Goal: Task Accomplishment & Management: Complete application form

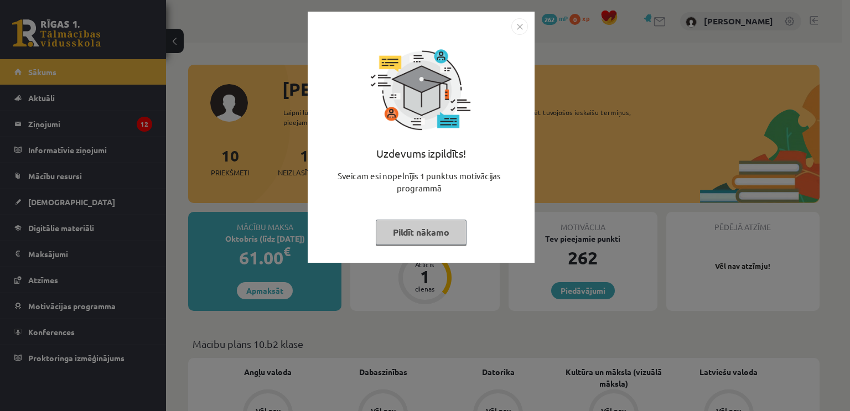
click at [401, 234] on button "Pildīt nākamo" at bounding box center [421, 232] width 91 height 25
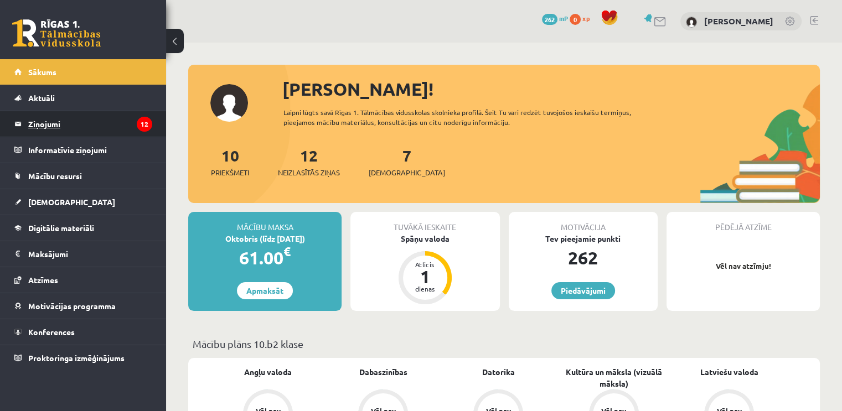
click at [64, 132] on legend "Ziņojumi 12" at bounding box center [90, 123] width 124 height 25
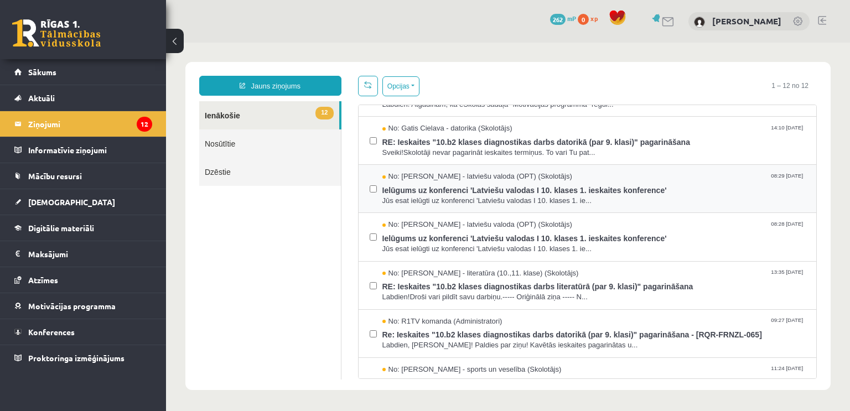
scroll to position [55, 0]
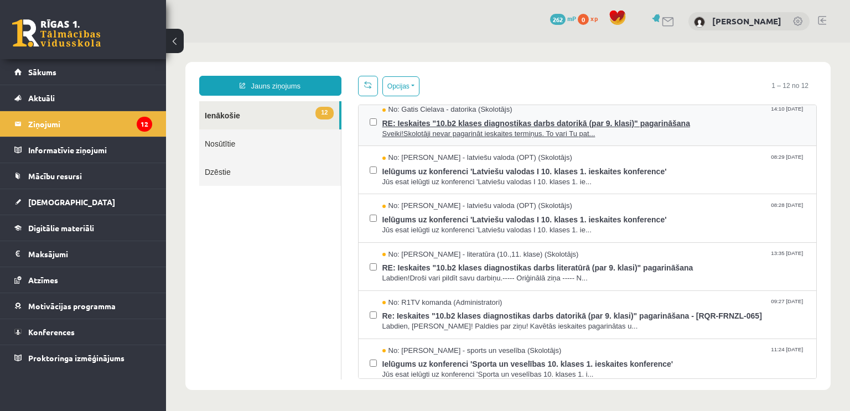
click at [471, 126] on span "RE: Ieskaites "10.b2 klases diagnostikas darbs datorikā (par 9. klasi)" pagarin…" at bounding box center [593, 122] width 423 height 14
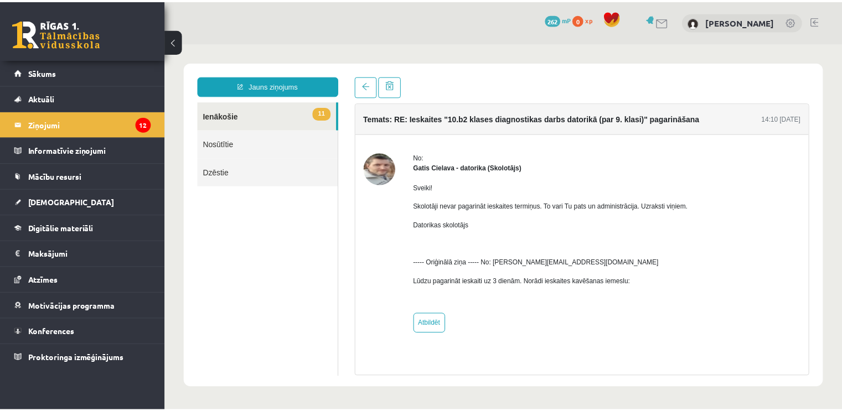
scroll to position [0, 0]
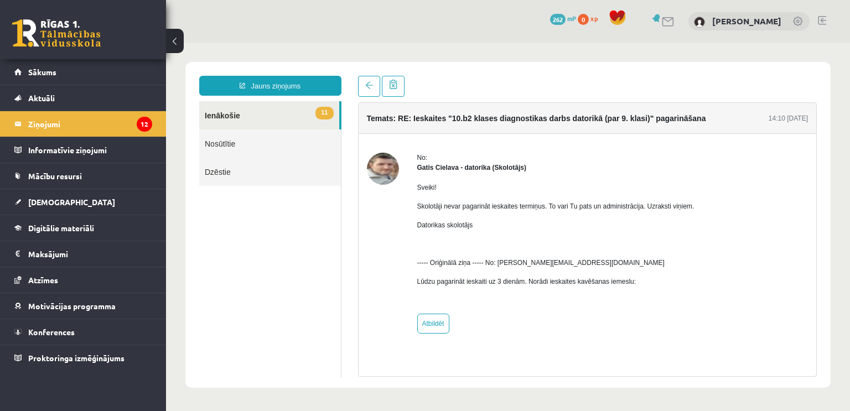
click at [376, 167] on img at bounding box center [383, 169] width 32 height 32
click at [77, 168] on link "Mācību resursi" at bounding box center [83, 175] width 138 height 25
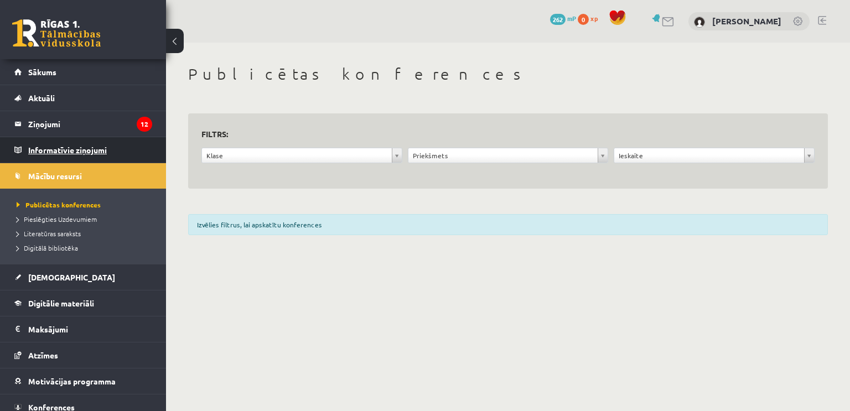
click at [73, 151] on legend "Informatīvie ziņojumi 0" at bounding box center [90, 149] width 124 height 25
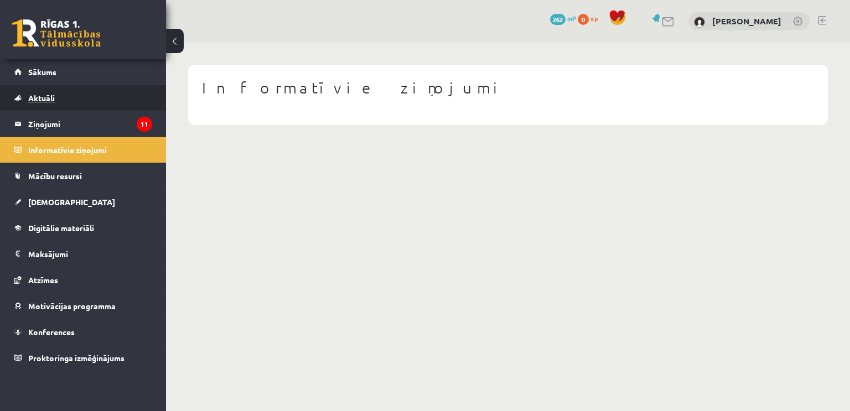
click at [64, 97] on link "Aktuāli" at bounding box center [83, 97] width 138 height 25
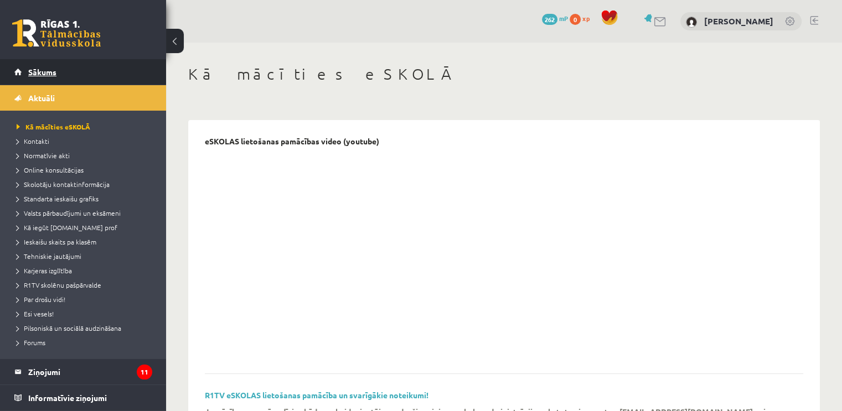
click at [38, 72] on span "Sākums" at bounding box center [42, 72] width 28 height 10
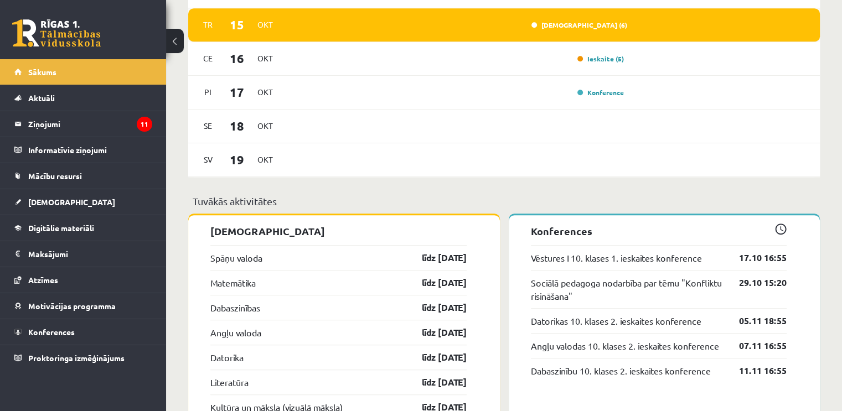
scroll to position [553, 0]
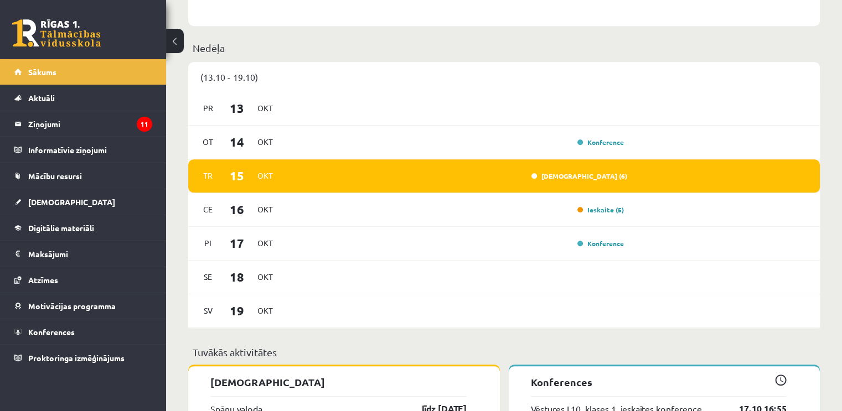
click at [587, 170] on div "[DEMOGRAPHIC_DATA] (6)" at bounding box center [456, 176] width 343 height 12
click at [607, 179] on link "Ieskaite (6)" at bounding box center [579, 176] width 96 height 9
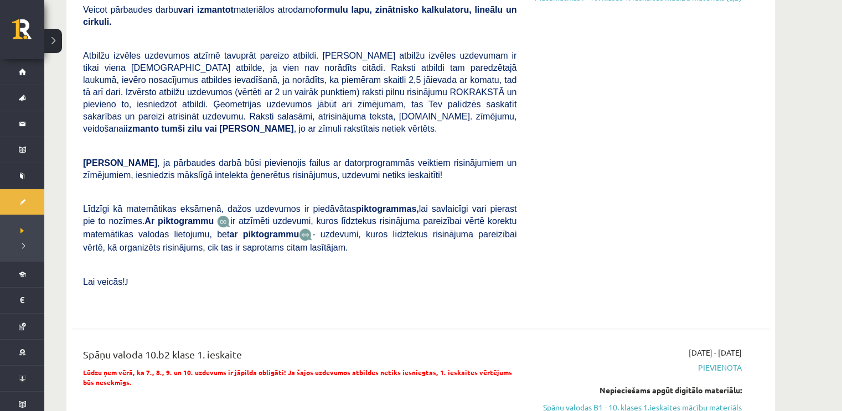
scroll to position [332, 0]
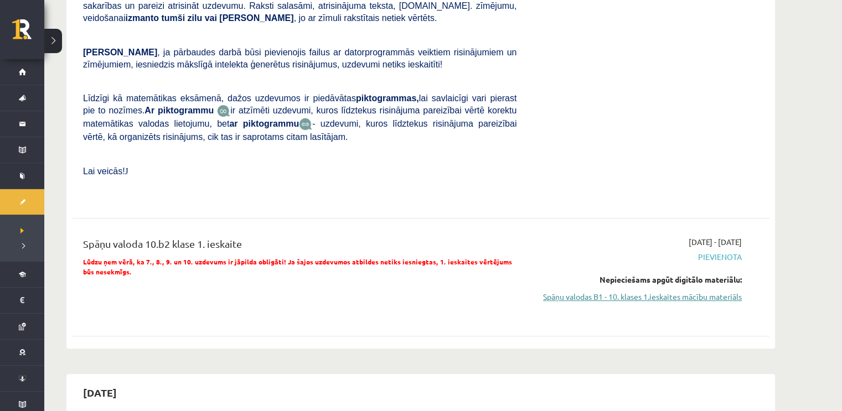
click at [615, 291] on link "Spāņu valodas B1 - 10. klases 1.ieskaites mācību materiāls" at bounding box center [637, 297] width 209 height 12
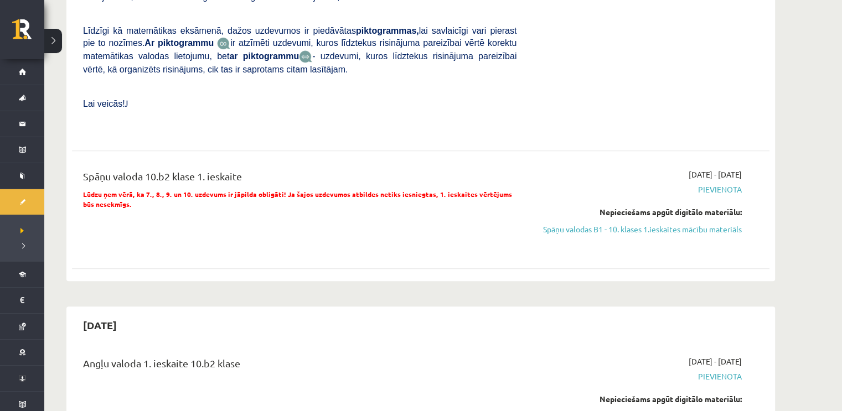
scroll to position [387, 0]
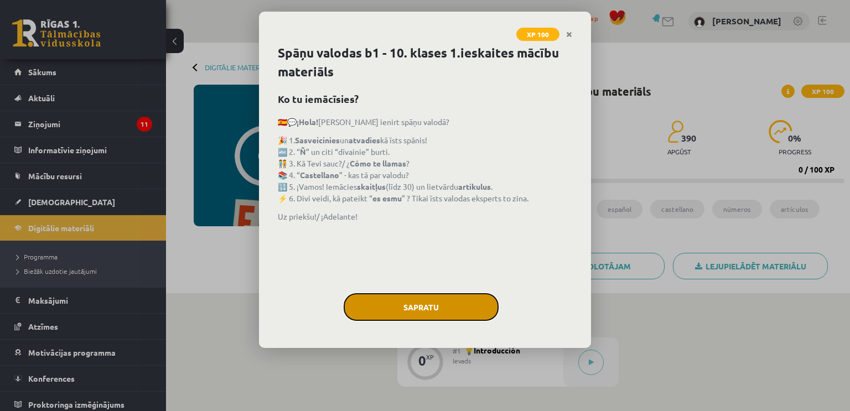
click at [441, 313] on button "Sapratu" at bounding box center [421, 307] width 155 height 28
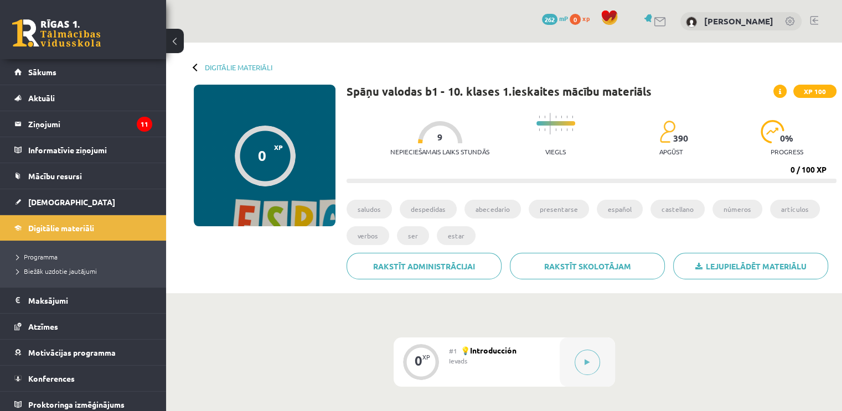
drag, startPoint x: 437, startPoint y: 117, endPoint x: 460, endPoint y: 119, distance: 23.9
click at [460, 119] on div "Nepieciešamais laiks stundās 9 Viegls 390 apgūst 0 % progress" at bounding box center [613, 134] width 446 height 55
click at [439, 122] on div at bounding box center [440, 132] width 44 height 22
click at [536, 137] on div at bounding box center [555, 125] width 39 height 36
click at [278, 137] on div at bounding box center [265, 156] width 61 height 61
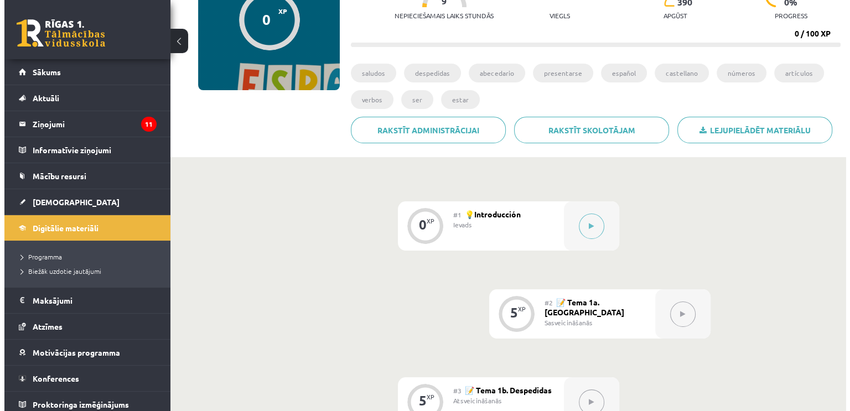
scroll to position [111, 0]
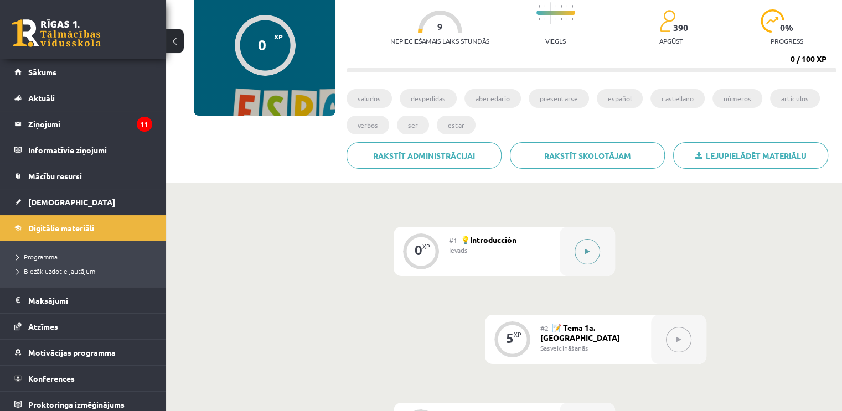
click at [572, 251] on div at bounding box center [587, 251] width 55 height 49
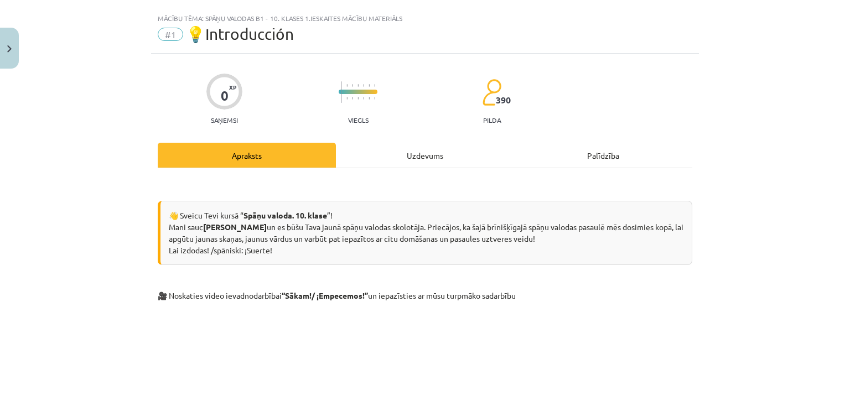
scroll to position [0, 0]
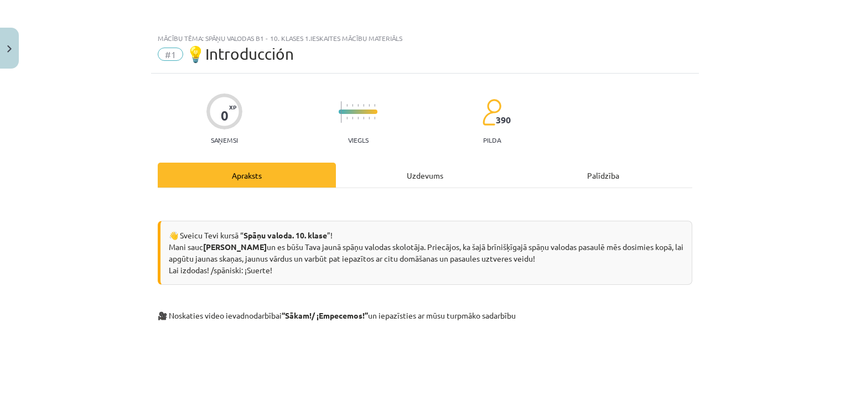
click at [407, 177] on div "Uzdevums" at bounding box center [425, 175] width 178 height 25
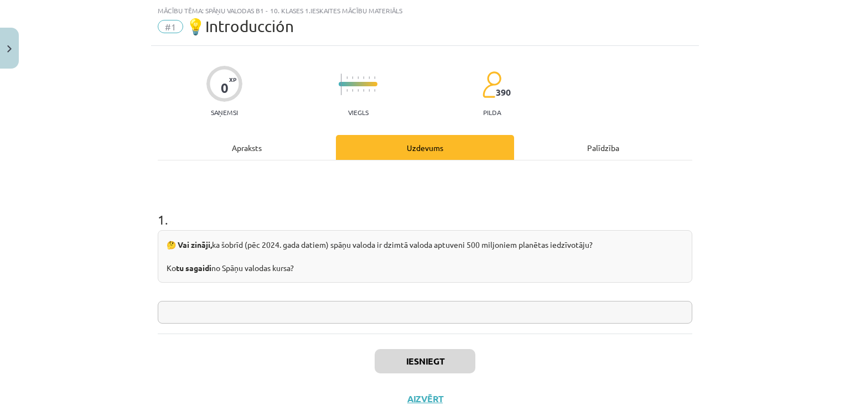
click at [283, 140] on div "Apraksts" at bounding box center [247, 147] width 178 height 25
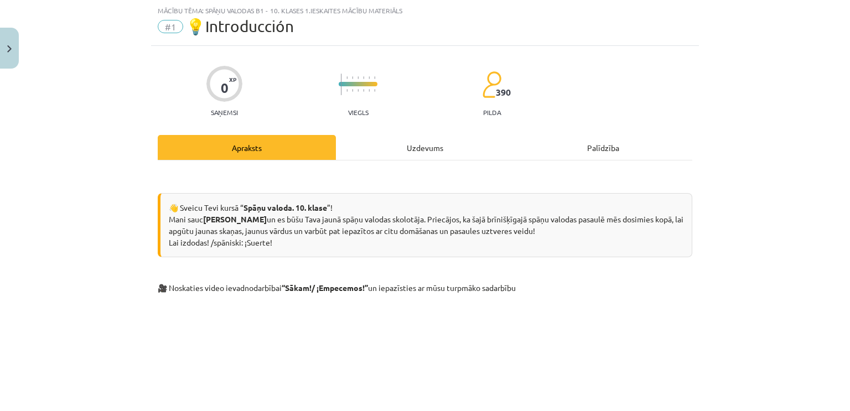
click at [405, 149] on div "Uzdevums" at bounding box center [425, 147] width 178 height 25
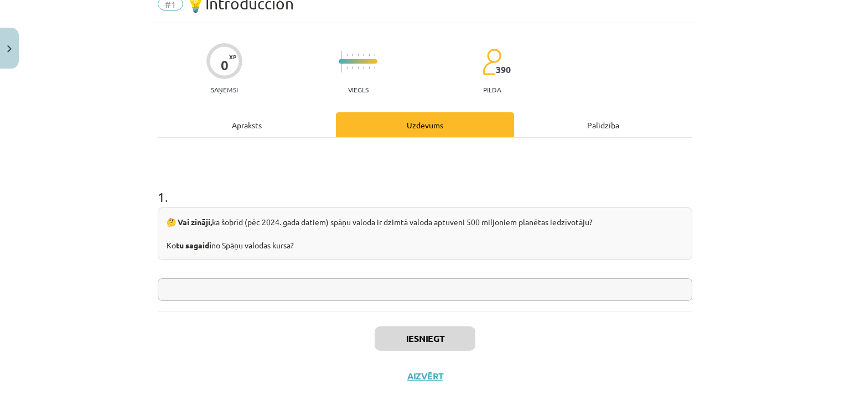
scroll to position [61, 0]
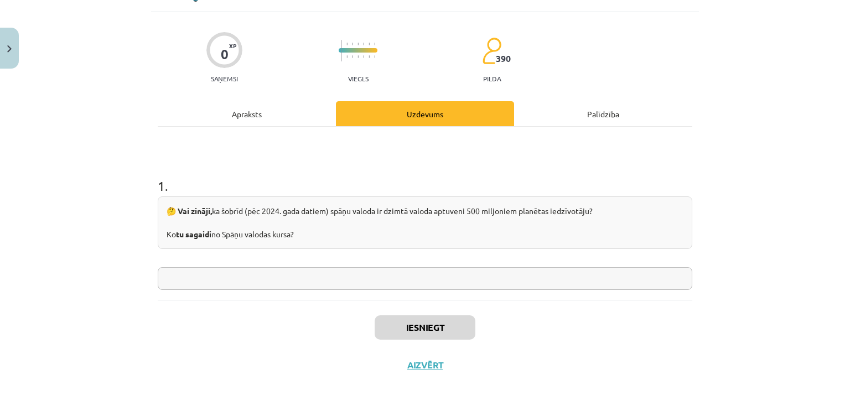
click at [226, 95] on div "0 XP Saņemsi Viegls 390 pilda Apraksts Uzdevums Palīdzība 1 . 🤔 Vai zināji, ka …" at bounding box center [425, 198] width 548 height 372
drag, startPoint x: 230, startPoint y: 96, endPoint x: 242, endPoint y: 103, distance: 14.1
click at [230, 97] on div "0 XP Saņemsi Viegls 390 pilda Apraksts Uzdevums Palīdzība 1 . 🤔 Vai zināji, ka …" at bounding box center [425, 198] width 548 height 372
click at [243, 103] on div "Apraksts" at bounding box center [247, 113] width 178 height 25
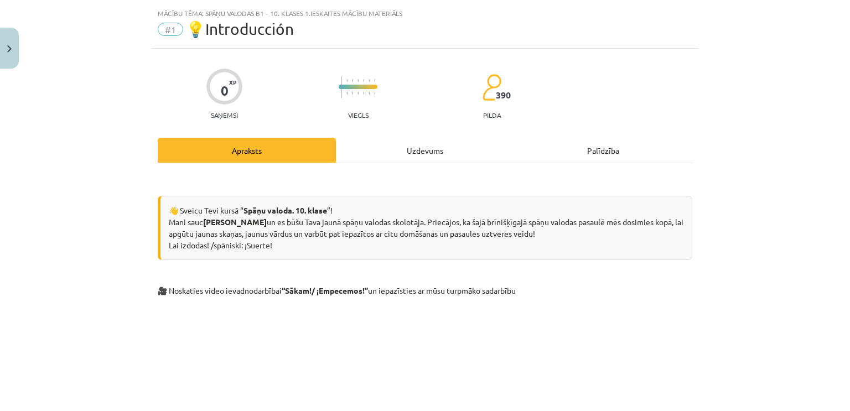
scroll to position [0, 0]
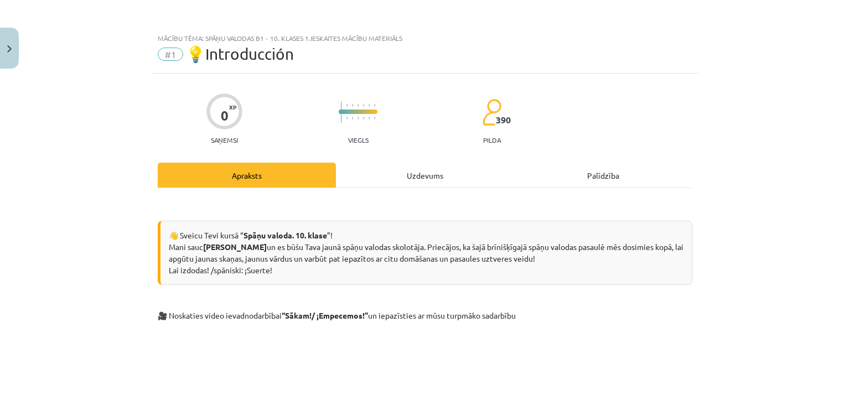
click at [407, 181] on div "Uzdevums" at bounding box center [425, 175] width 178 height 25
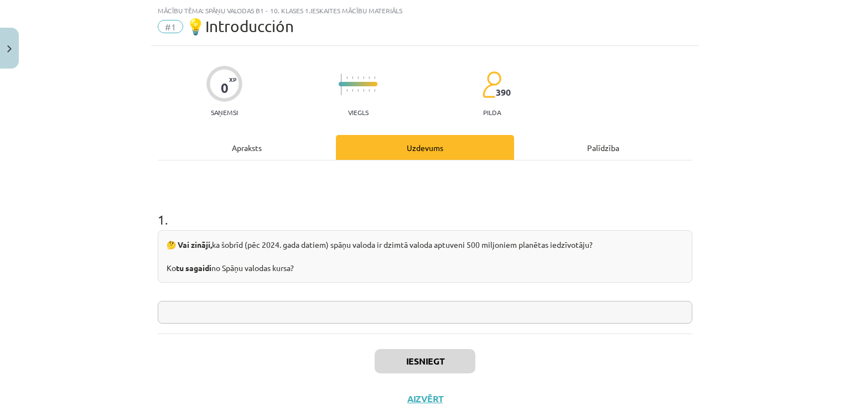
click at [278, 315] on input "text" at bounding box center [425, 312] width 535 height 23
click at [565, 159] on div "Palīdzība" at bounding box center [603, 147] width 178 height 25
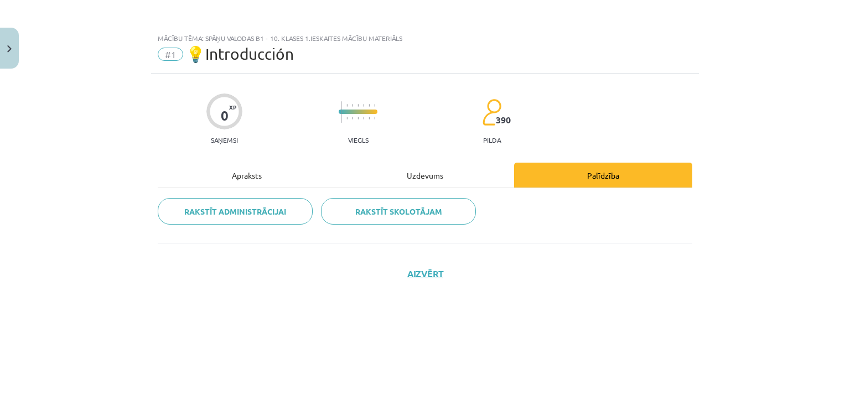
click at [465, 181] on div "Uzdevums" at bounding box center [425, 175] width 178 height 25
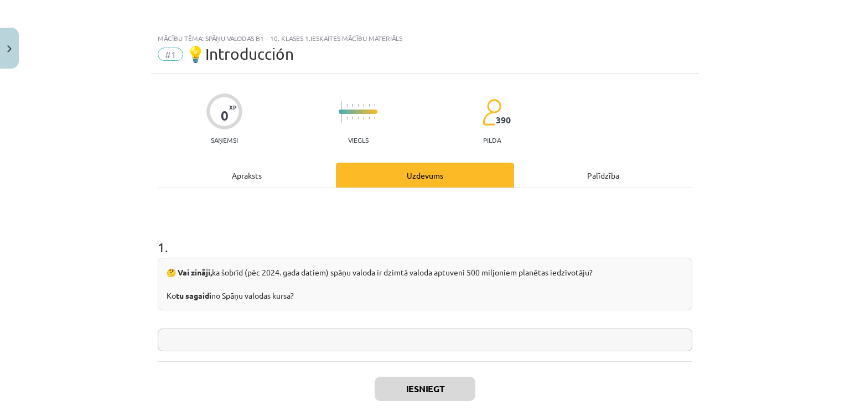
click at [313, 329] on input "text" at bounding box center [425, 340] width 535 height 23
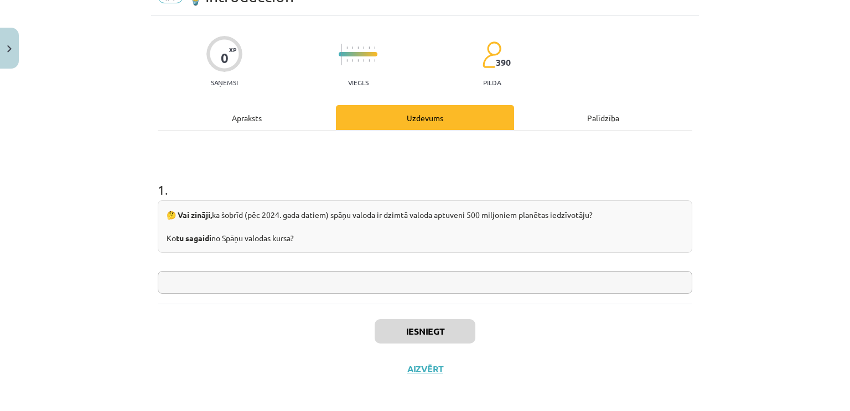
scroll to position [61, 0]
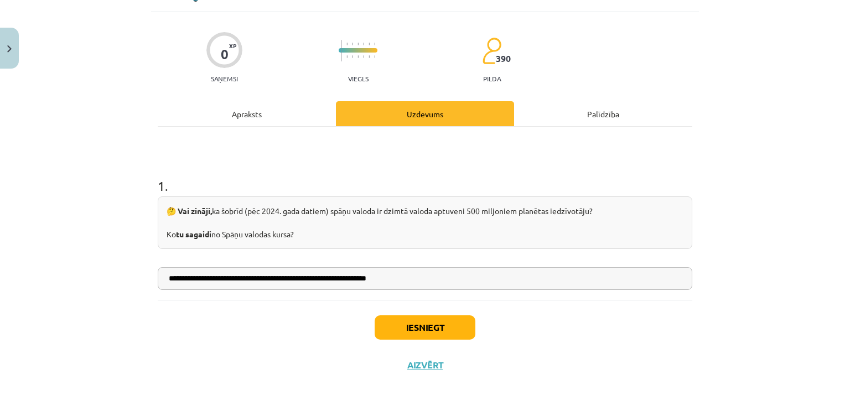
click at [308, 279] on input "**********" at bounding box center [425, 278] width 535 height 23
click at [335, 283] on input "**********" at bounding box center [425, 278] width 535 height 23
click at [338, 283] on input "**********" at bounding box center [425, 278] width 535 height 23
type input "**********"
click at [423, 327] on button "Iesniegt" at bounding box center [425, 327] width 101 height 24
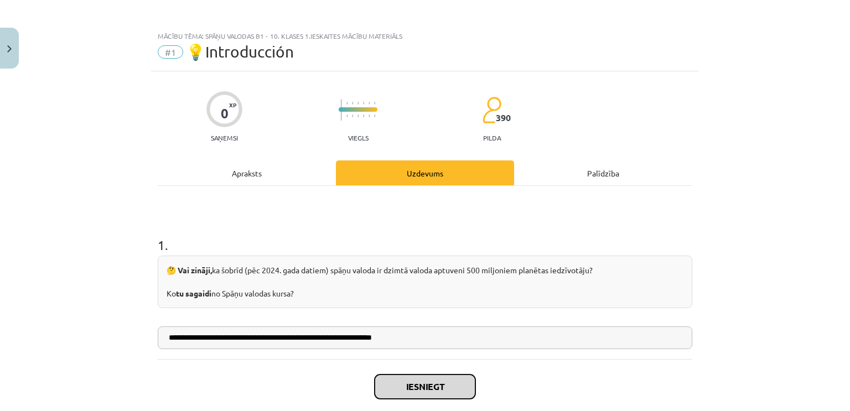
scroll to position [0, 0]
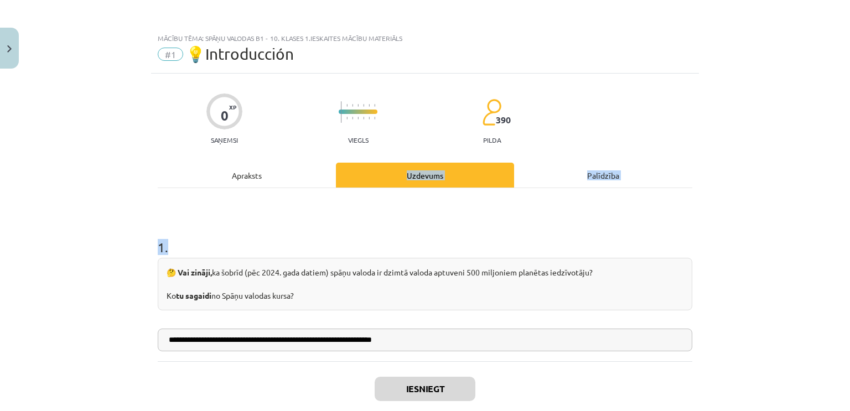
drag, startPoint x: 275, startPoint y: 190, endPoint x: 263, endPoint y: 183, distance: 12.9
click at [267, 187] on div "**********" at bounding box center [425, 262] width 535 height 199
click at [260, 181] on div "Apraksts" at bounding box center [247, 175] width 178 height 25
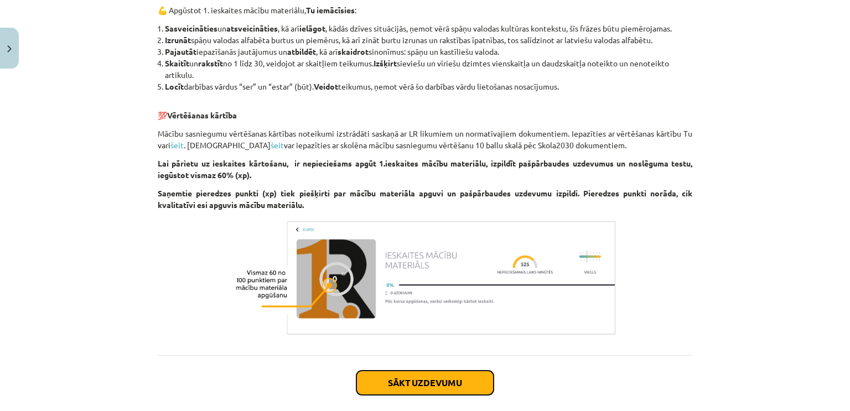
click at [406, 379] on button "Sākt uzdevumu" at bounding box center [424, 383] width 137 height 24
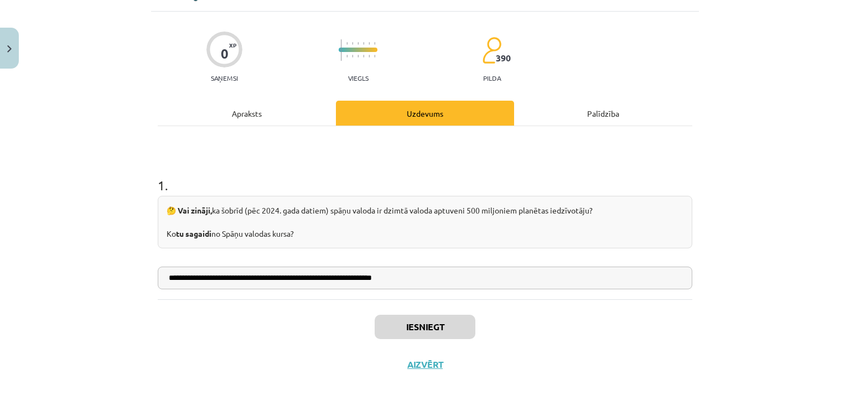
scroll to position [28, 0]
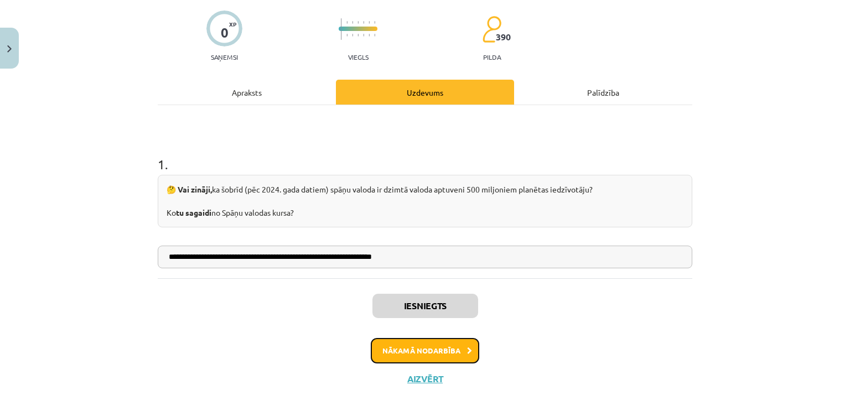
click at [413, 353] on button "Nākamā nodarbība" at bounding box center [425, 350] width 108 height 25
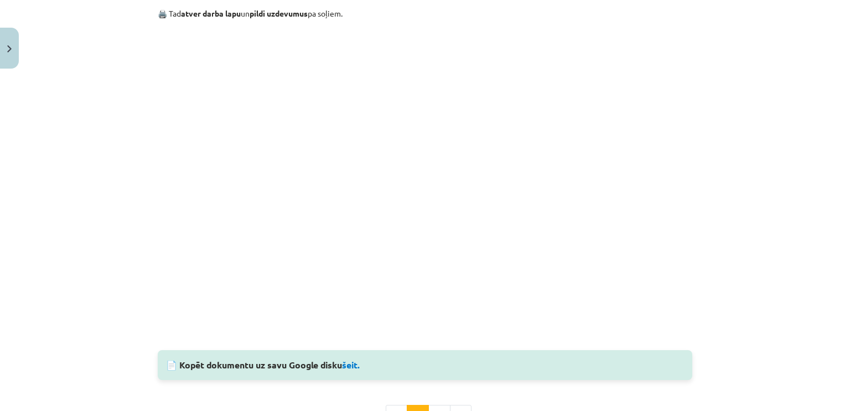
scroll to position [969, 0]
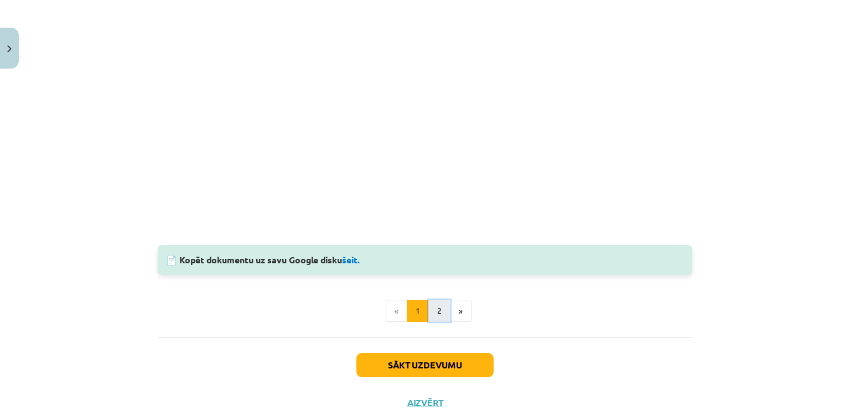
click at [433, 305] on button "2" at bounding box center [439, 311] width 22 height 22
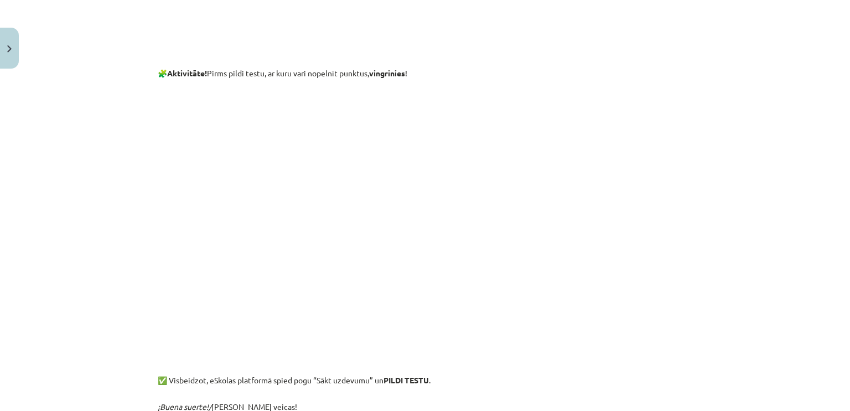
scroll to position [468, 0]
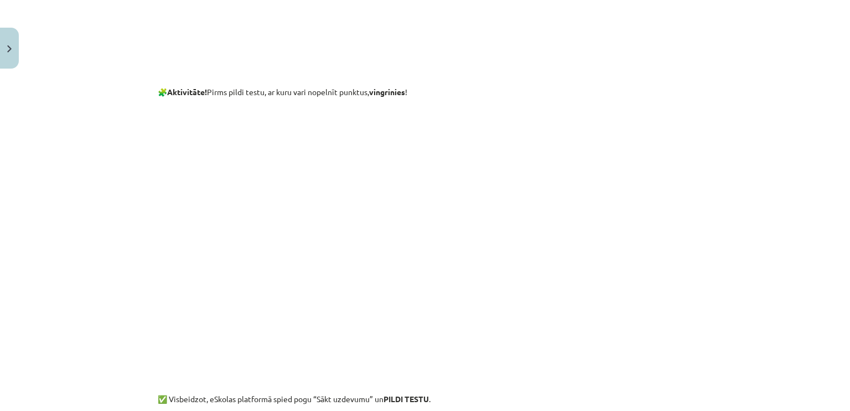
click at [205, 97] on p "🧩 Aktivitāte! Pirms pildi testu, ar kuru vari nopelnīt punktus, vingrinies !" at bounding box center [425, 88] width 535 height 20
drag, startPoint x: 221, startPoint y: 90, endPoint x: 244, endPoint y: 95, distance: 23.7
click at [244, 95] on p "🧩 Aktivitāte! Pirms pildi testu, ar kuru vari nopelnīt punktus, vingrinies !" at bounding box center [425, 88] width 535 height 20
click at [305, 99] on div "🎧 Pēc tam klausies dziesmu “¡Buenos días!”: 🧩 Aktivitāte! Pirms pildi testu, ar…" at bounding box center [425, 94] width 535 height 728
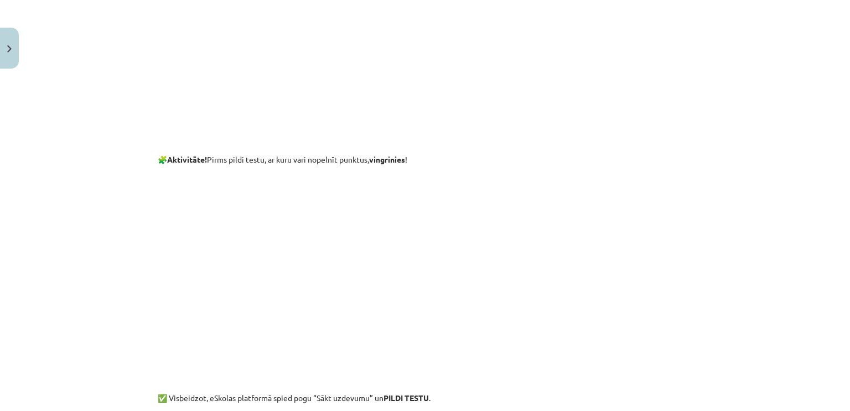
scroll to position [400, 0]
click at [96, 229] on div "Mācību tēma: Spāņu valodas b1 - 10. klases 1.ieskaites mācību materiāls #2 📝 Te…" at bounding box center [425, 205] width 850 height 411
click at [97, 246] on div "Mācību tēma: Spāņu valodas b1 - 10. klases 1.ieskaites mācību materiāls #2 📝 Te…" at bounding box center [425, 205] width 850 height 411
click at [131, 318] on div "Mācību tēma: Spāņu valodas b1 - 10. klases 1.ieskaites mācību materiāls #2 📝 Te…" at bounding box center [425, 205] width 850 height 411
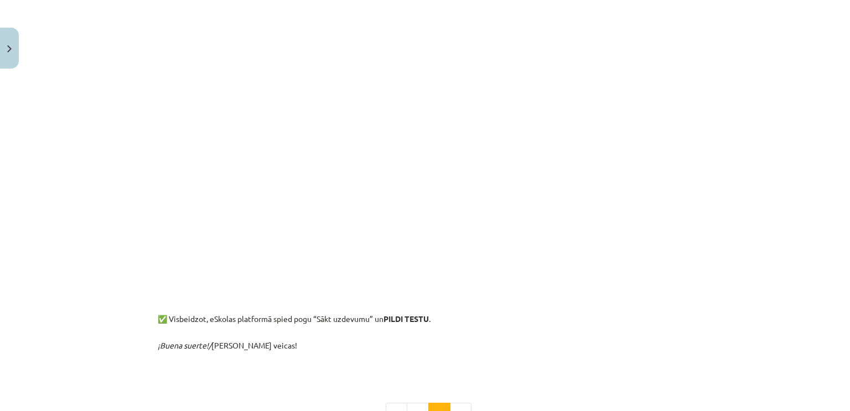
scroll to position [455, 0]
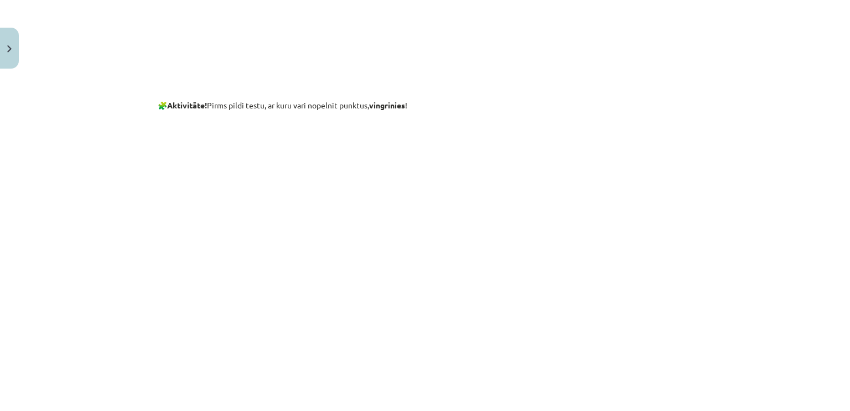
click at [151, 258] on div "5 XP Saņemsi Viegls 390 pilda Apraksts Uzdevums Palīdzība 🎧 Pēc tam klausies dz…" at bounding box center [425, 127] width 548 height 1017
click at [130, 275] on div "Mācību tēma: Spāņu valodas b1 - 10. klases 1.ieskaites mācību materiāls #2 📝 Te…" at bounding box center [425, 205] width 850 height 411
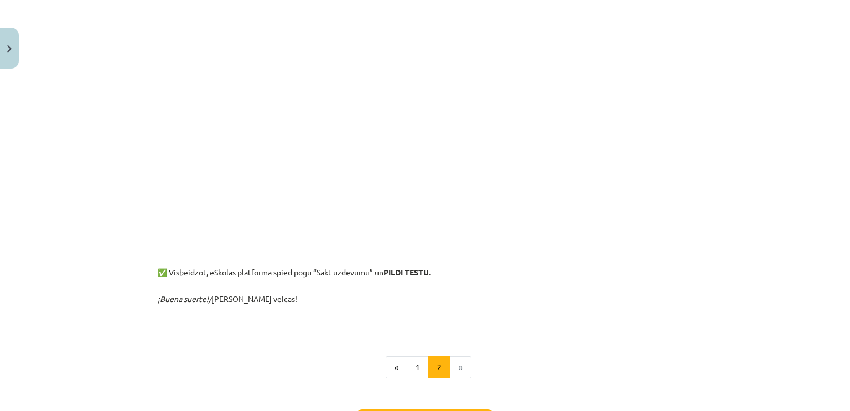
scroll to position [660, 0]
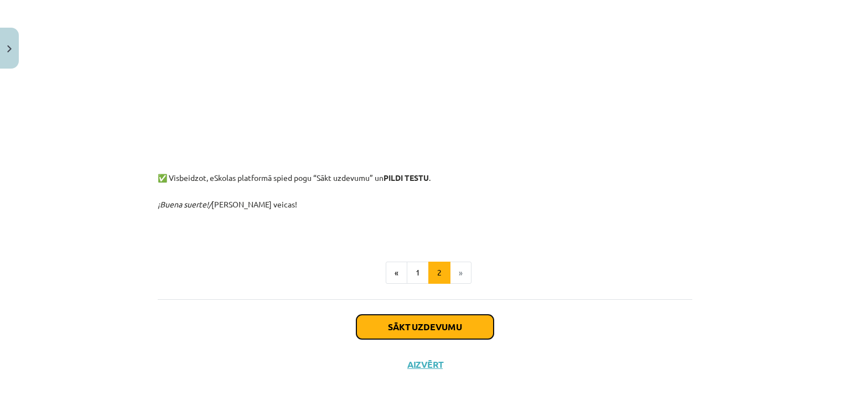
drag, startPoint x: 444, startPoint y: 325, endPoint x: 603, endPoint y: 163, distance: 226.6
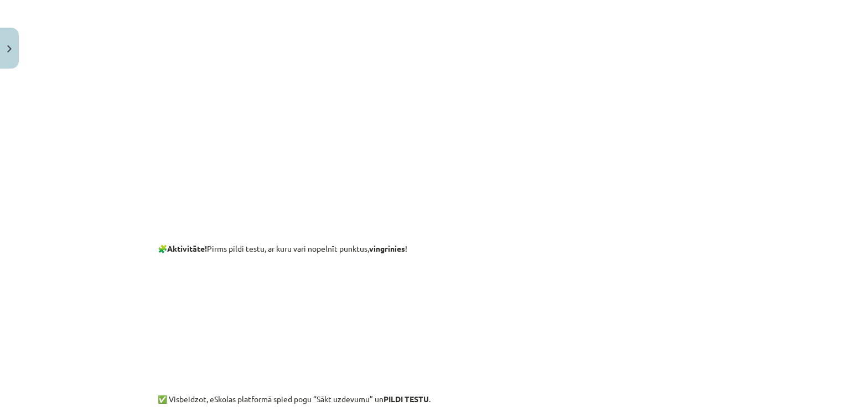
scroll to position [533, 0]
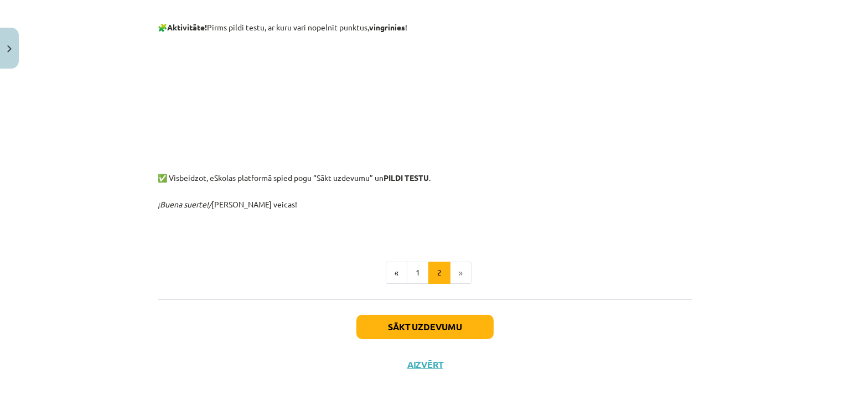
click at [455, 272] on li "»" at bounding box center [460, 273] width 21 height 22
click at [422, 348] on div "Sākt uzdevumu Aizvērt" at bounding box center [425, 337] width 535 height 77
click at [423, 335] on button "Sākt uzdevumu" at bounding box center [424, 327] width 137 height 24
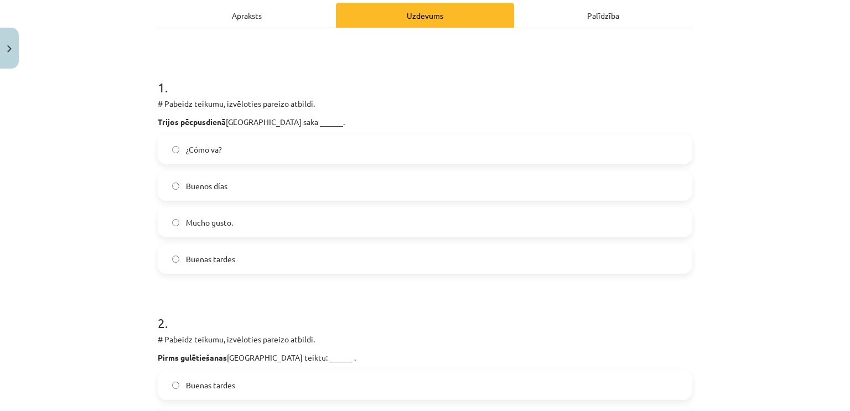
scroll to position [166, 0]
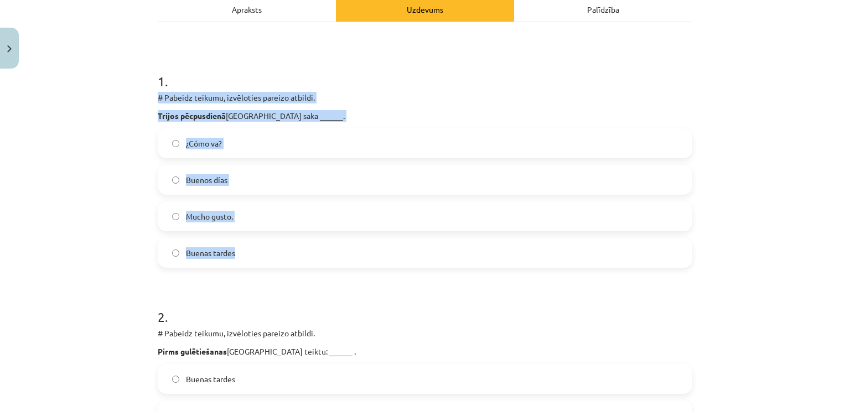
drag, startPoint x: 156, startPoint y: 92, endPoint x: 275, endPoint y: 236, distance: 186.7
click at [275, 236] on div "1 . # Pabeidz teikumu, izvēloties pareizo atbildi. Trijos pēcpusdienā Spānijā s…" at bounding box center [425, 161] width 535 height 214
copy div "# Pabeidz teikumu, izvēloties pareizo atbildi. Trijos pēcpusdienā Spānijā saka …"
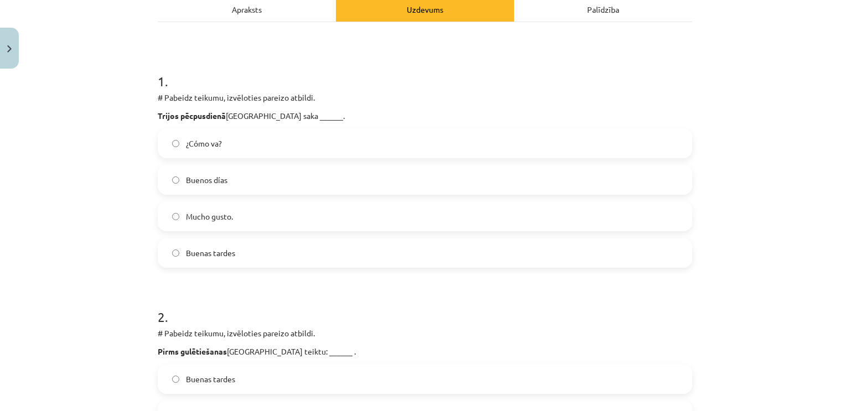
click at [210, 245] on label "Buenas tardes" at bounding box center [425, 253] width 532 height 28
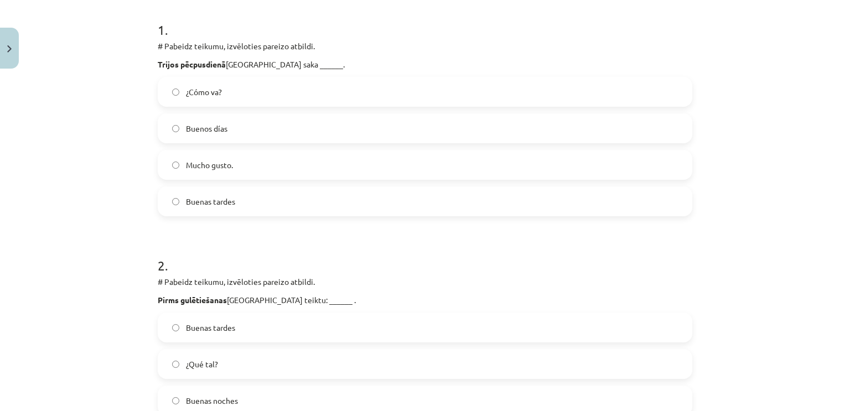
scroll to position [277, 0]
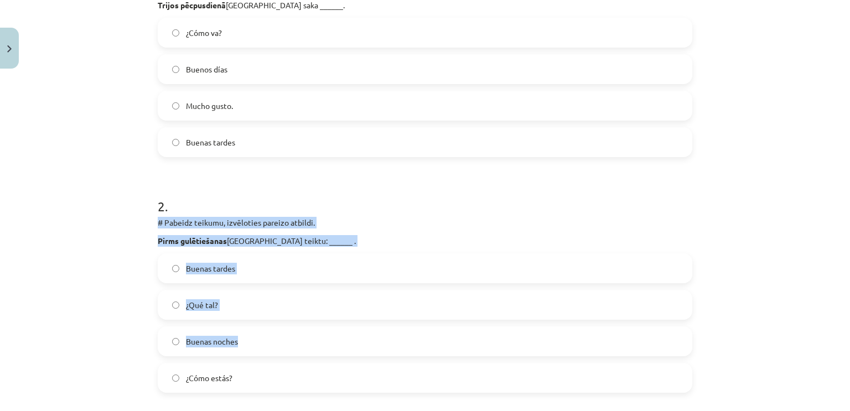
drag, startPoint x: 151, startPoint y: 216, endPoint x: 319, endPoint y: 355, distance: 217.8
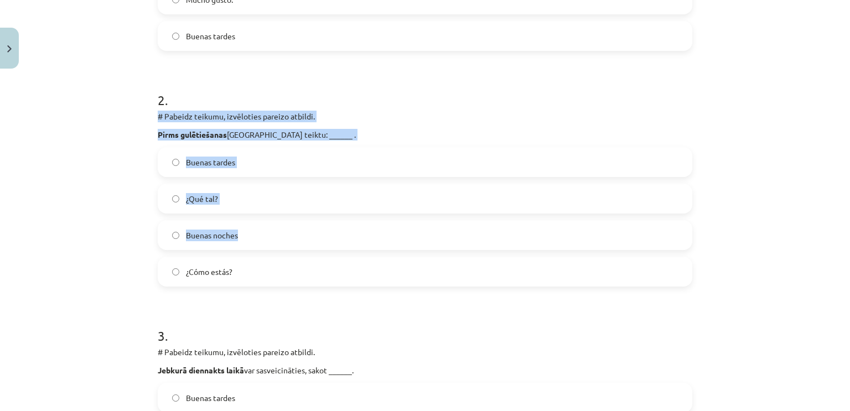
scroll to position [443, 0]
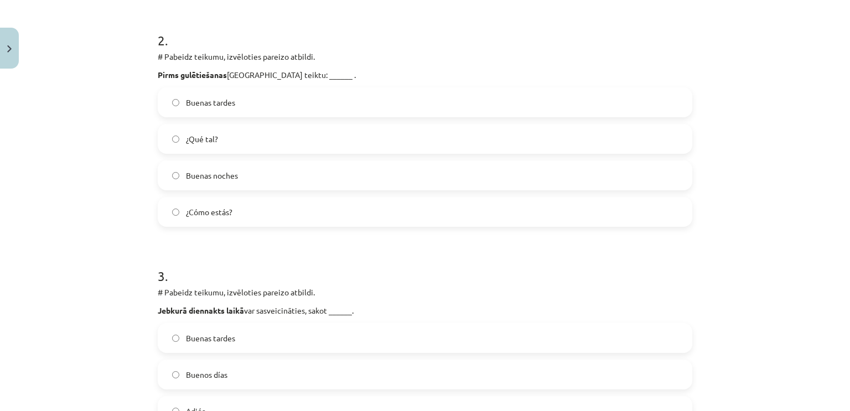
click at [247, 225] on label "¿Cómo estás?" at bounding box center [425, 212] width 532 height 28
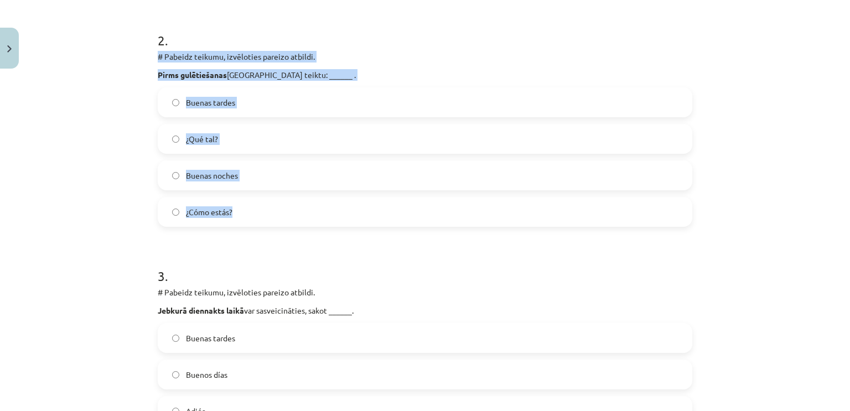
drag, startPoint x: 243, startPoint y: 210, endPoint x: 145, endPoint y: 54, distance: 183.8
click at [145, 54] on div "Mācību tēma: Spāņu valodas b1 - 10. klases 1.ieskaites mācību materiāls #2 📝 Te…" at bounding box center [425, 205] width 850 height 411
copy div "# Pabeidz teikumu, izvēloties pareizo atbildi. Pirms gulētiešanas Spānijā teikt…"
click at [131, 201] on div "Mācību tēma: Spāņu valodas b1 - 10. klases 1.ieskaites mācību materiāls #2 📝 Te…" at bounding box center [425, 205] width 850 height 411
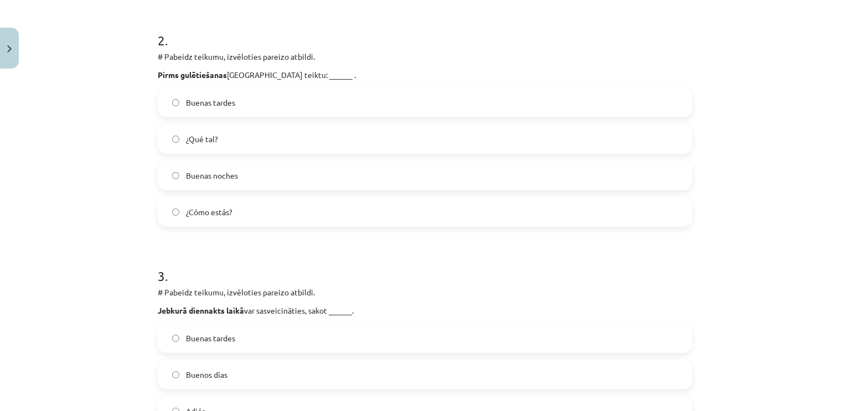
click at [191, 188] on label "Buenas noches" at bounding box center [425, 176] width 532 height 28
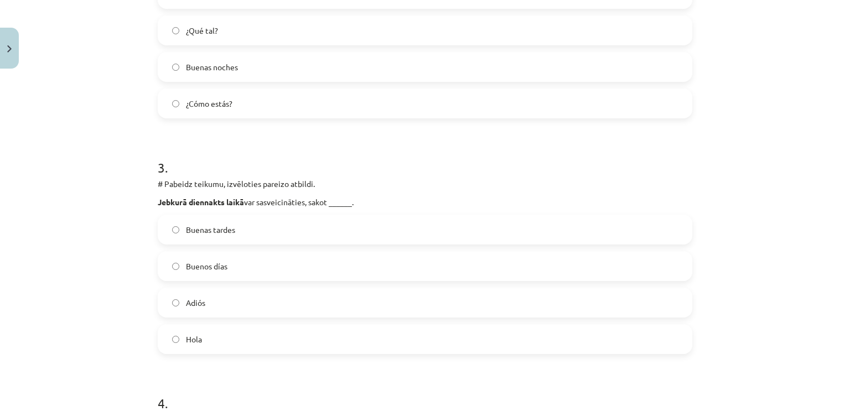
scroll to position [651, 0]
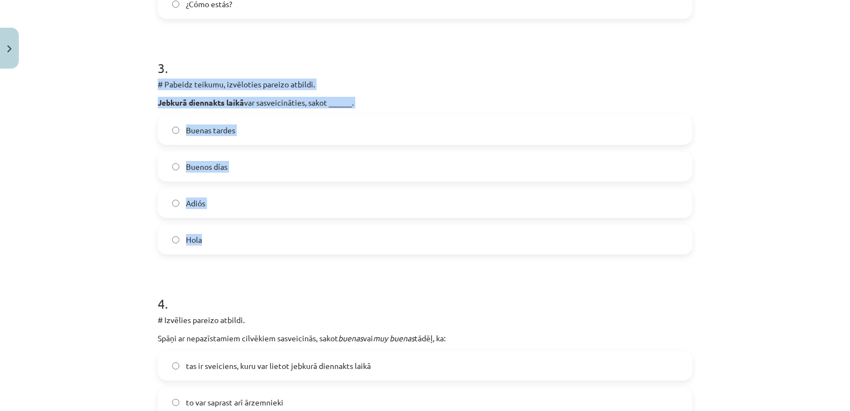
drag, startPoint x: 219, startPoint y: 92, endPoint x: 275, endPoint y: 237, distance: 155.6
click at [275, 237] on div "3 . # Pabeidz teikumu, izvēloties pareizo atbildi. Jebkurā diennakts laikā var …" at bounding box center [425, 148] width 535 height 214
copy div "# Pabeidz teikumu, izvēloties pareizo atbildi. Jebkurā diennakts laikā var sasv…"
click at [225, 237] on label "Hola" at bounding box center [425, 240] width 532 height 28
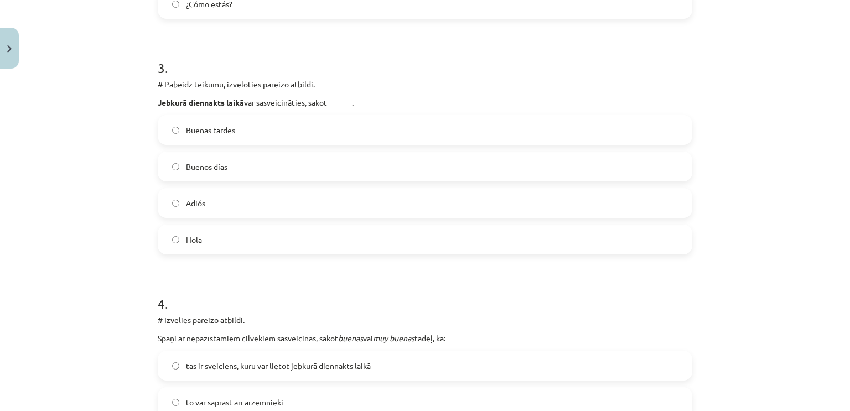
scroll to position [817, 0]
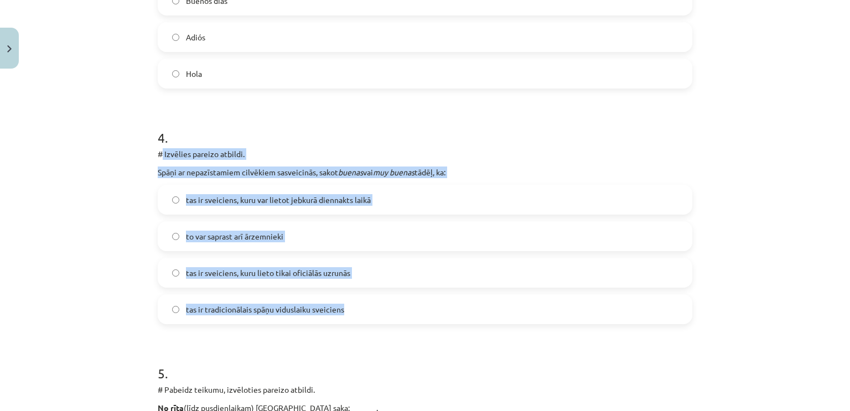
drag, startPoint x: 156, startPoint y: 152, endPoint x: 381, endPoint y: 313, distance: 276.8
click at [381, 313] on div "4 . # Izvēlies pareizo atbildi. Spāņi ar nepazīstamiem cilvēkiem sasveicinās, s…" at bounding box center [425, 218] width 535 height 214
copy div "Izvēlies pareizo atbildi. Spāņi ar nepazīstamiem cilvēkiem sasveicinās, sakot b…"
click at [159, 240] on label "to var saprast arī ārzemnieki" at bounding box center [425, 236] width 532 height 28
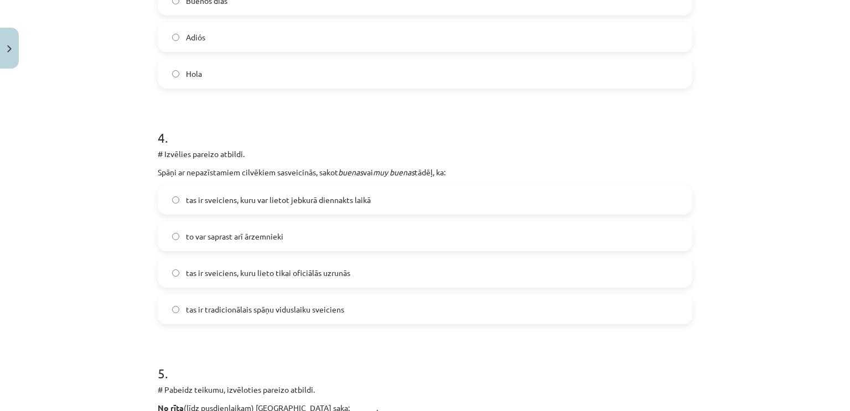
click at [204, 201] on span "tas ir sveiciens, kuru var lietot jebkurā diennakts laikā" at bounding box center [278, 200] width 185 height 12
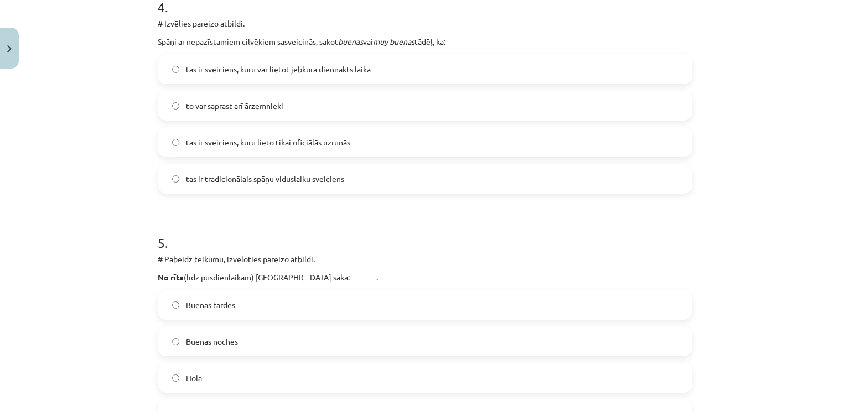
scroll to position [1038, 0]
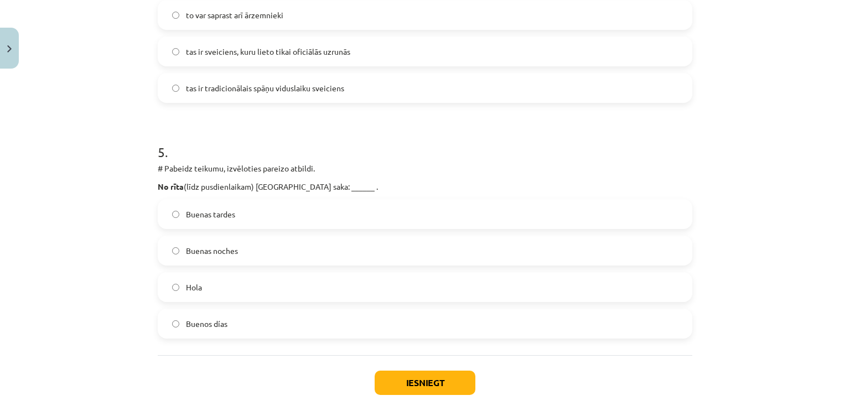
click at [201, 216] on span "Buenas tardes" at bounding box center [210, 215] width 49 height 12
click at [432, 383] on button "Iesniegt" at bounding box center [425, 383] width 101 height 24
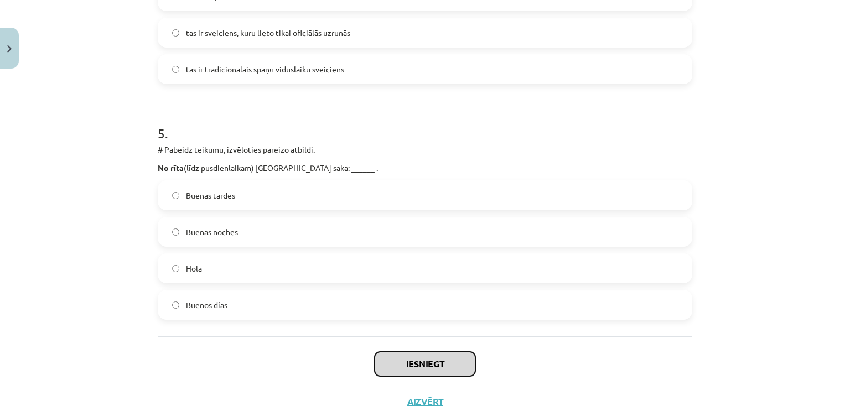
scroll to position [1094, 0]
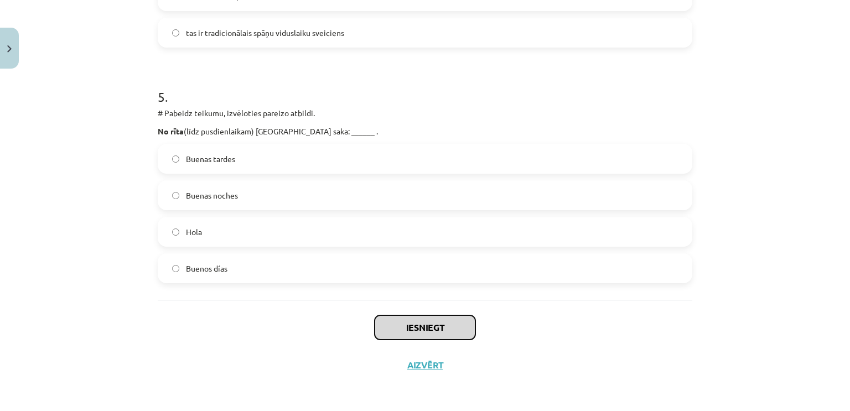
click at [402, 325] on button "Iesniegt" at bounding box center [425, 327] width 101 height 24
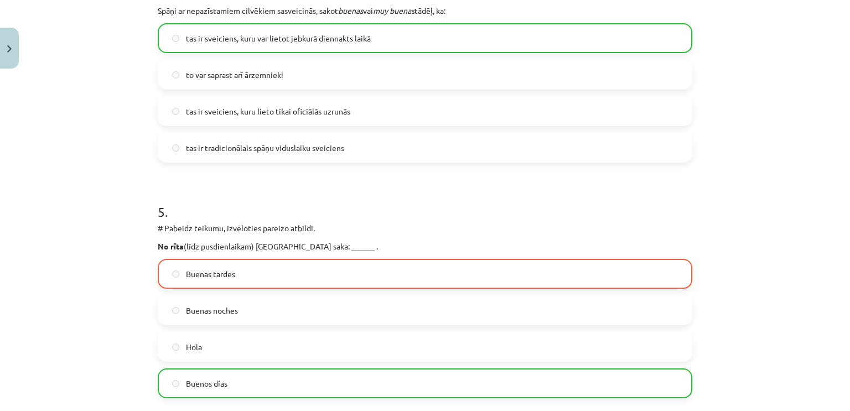
scroll to position [1038, 0]
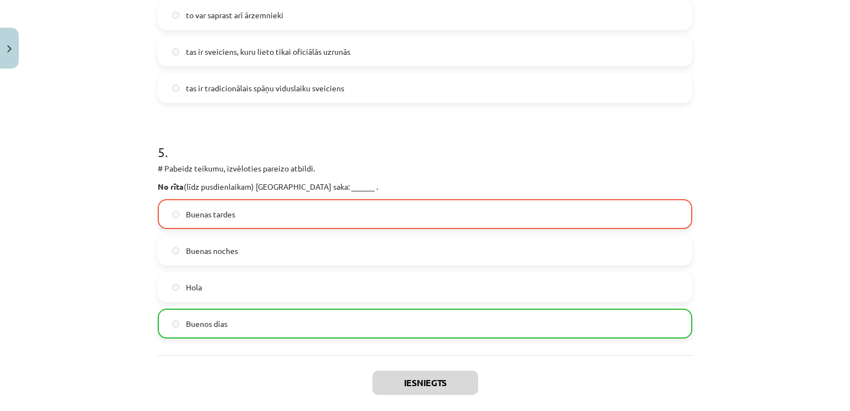
click at [261, 320] on label "Buenos días" at bounding box center [425, 324] width 532 height 28
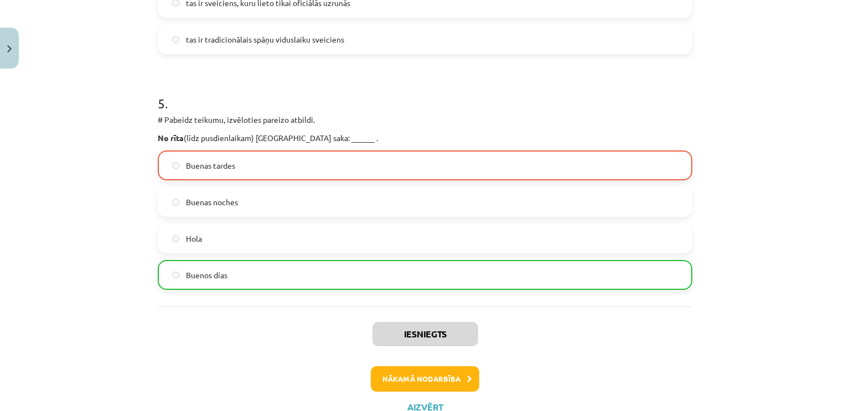
scroll to position [1128, 0]
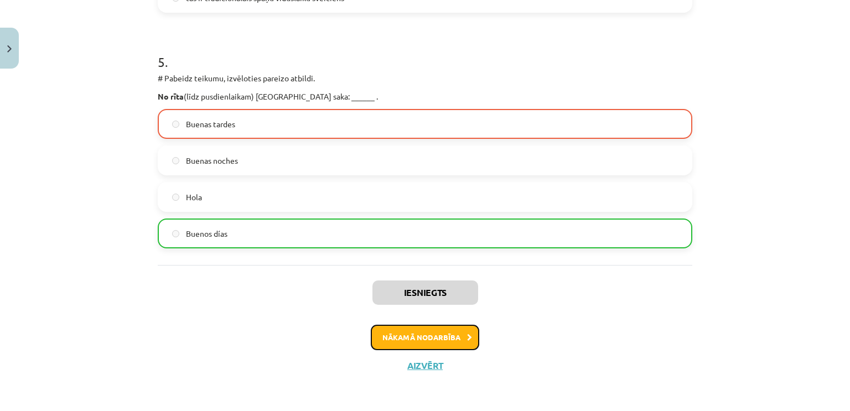
click at [408, 345] on button "Nākamā nodarbība" at bounding box center [425, 337] width 108 height 25
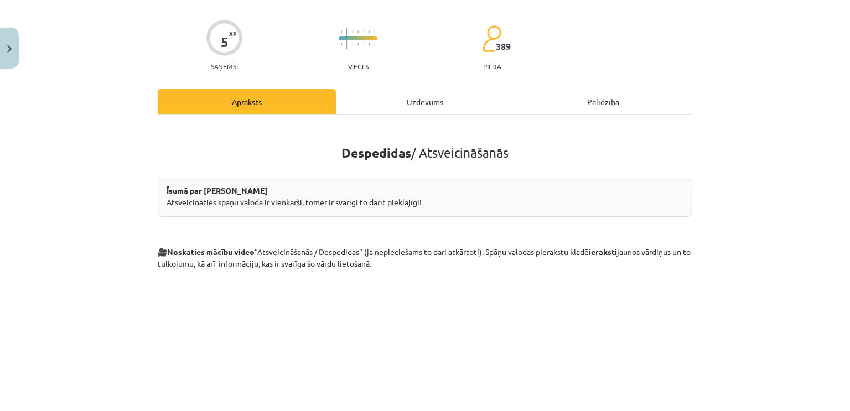
scroll to position [0, 0]
